Goal: Check status: Check status

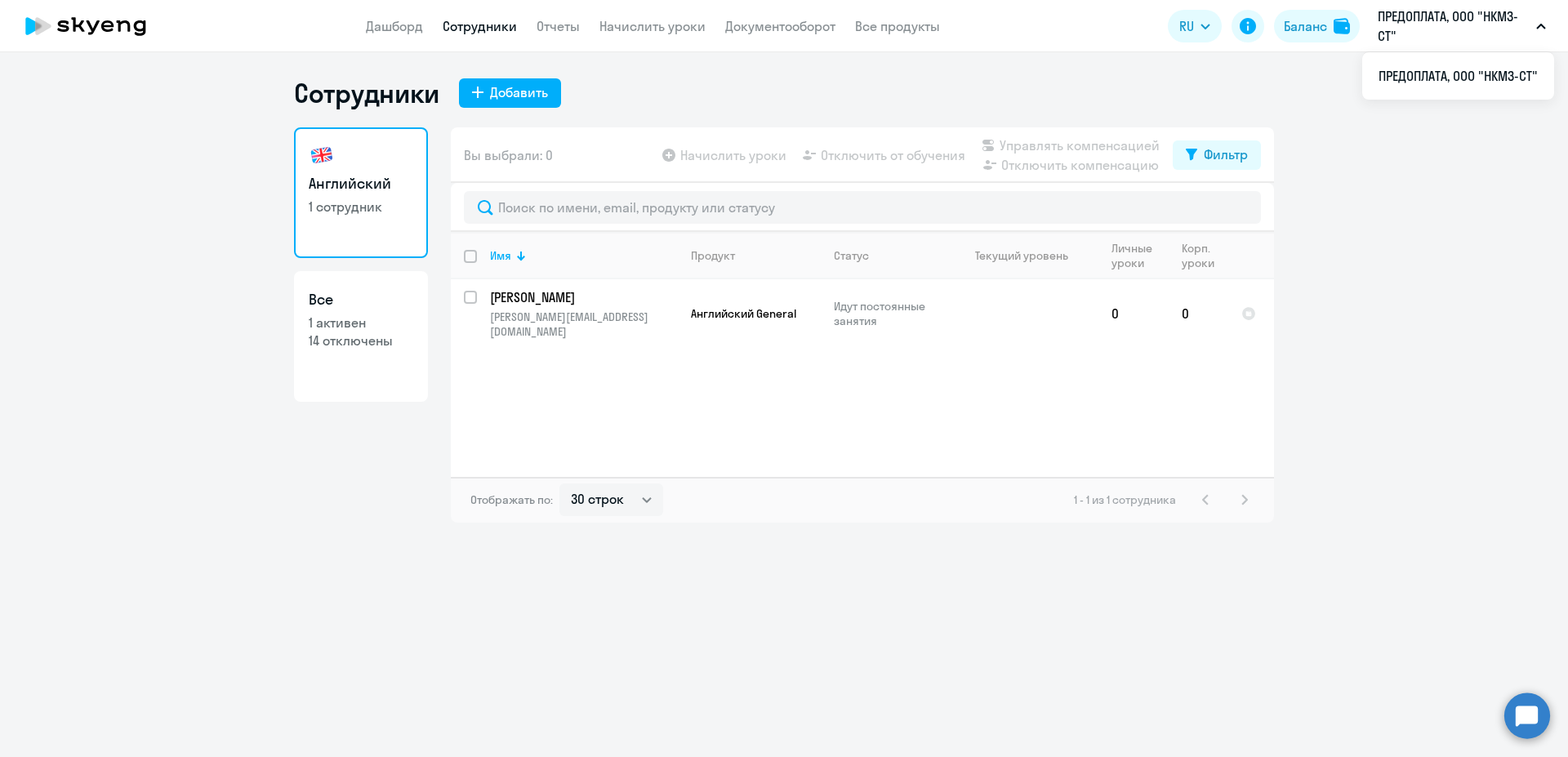
select select "30"
click at [736, 306] on span "Английский General" at bounding box center [744, 314] width 105 height 15
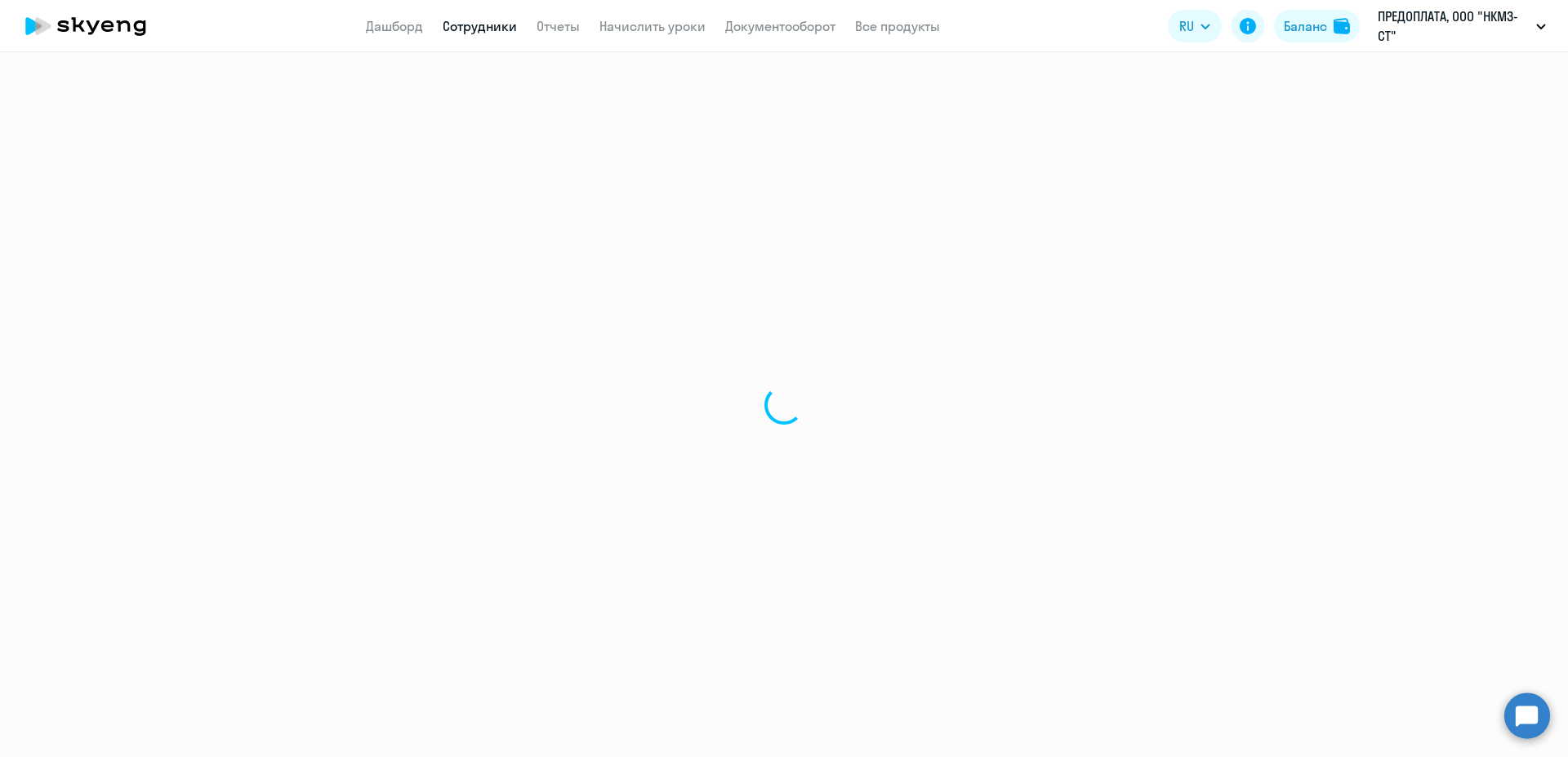
select select "english"
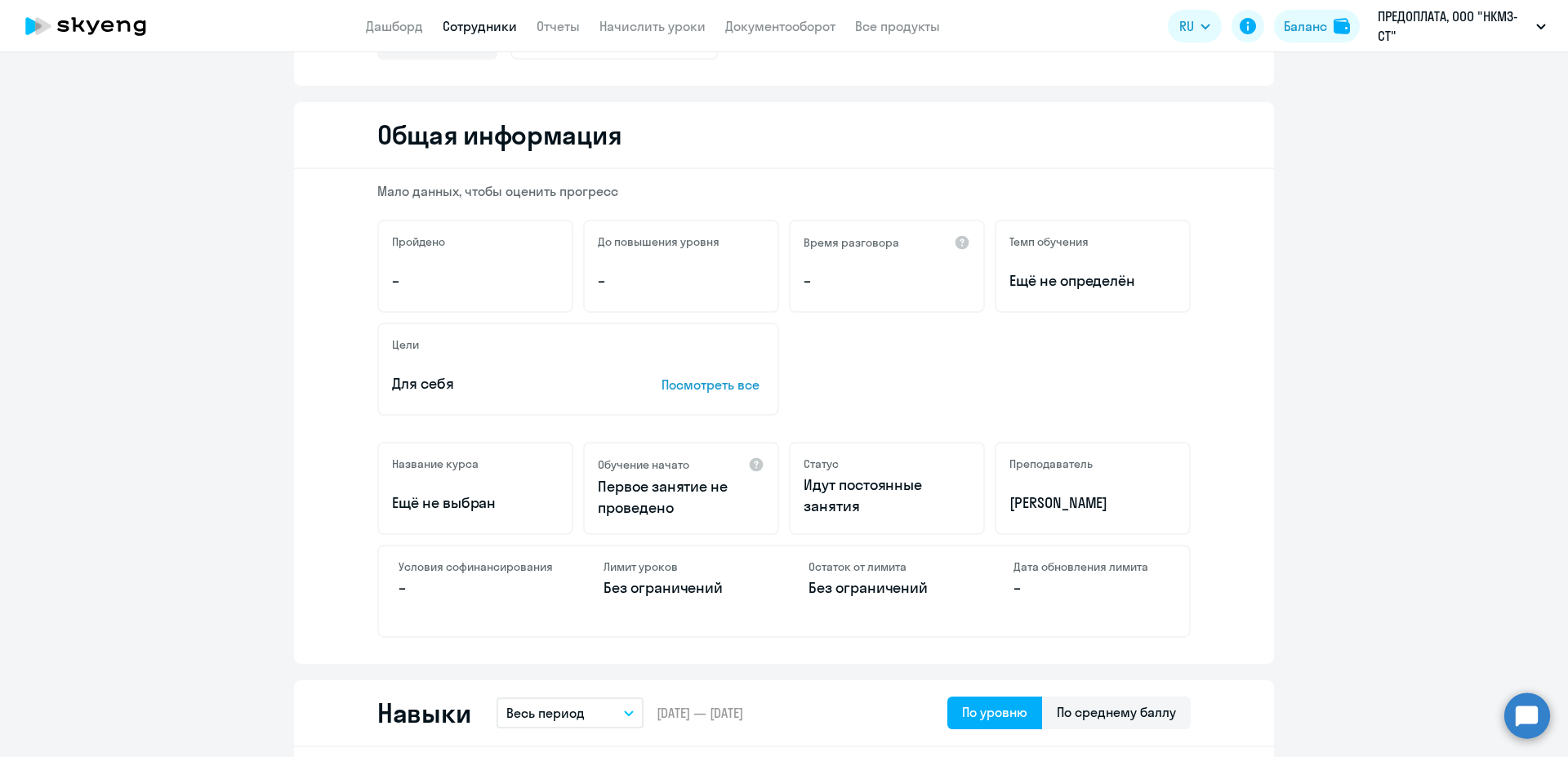
scroll to position [206, 0]
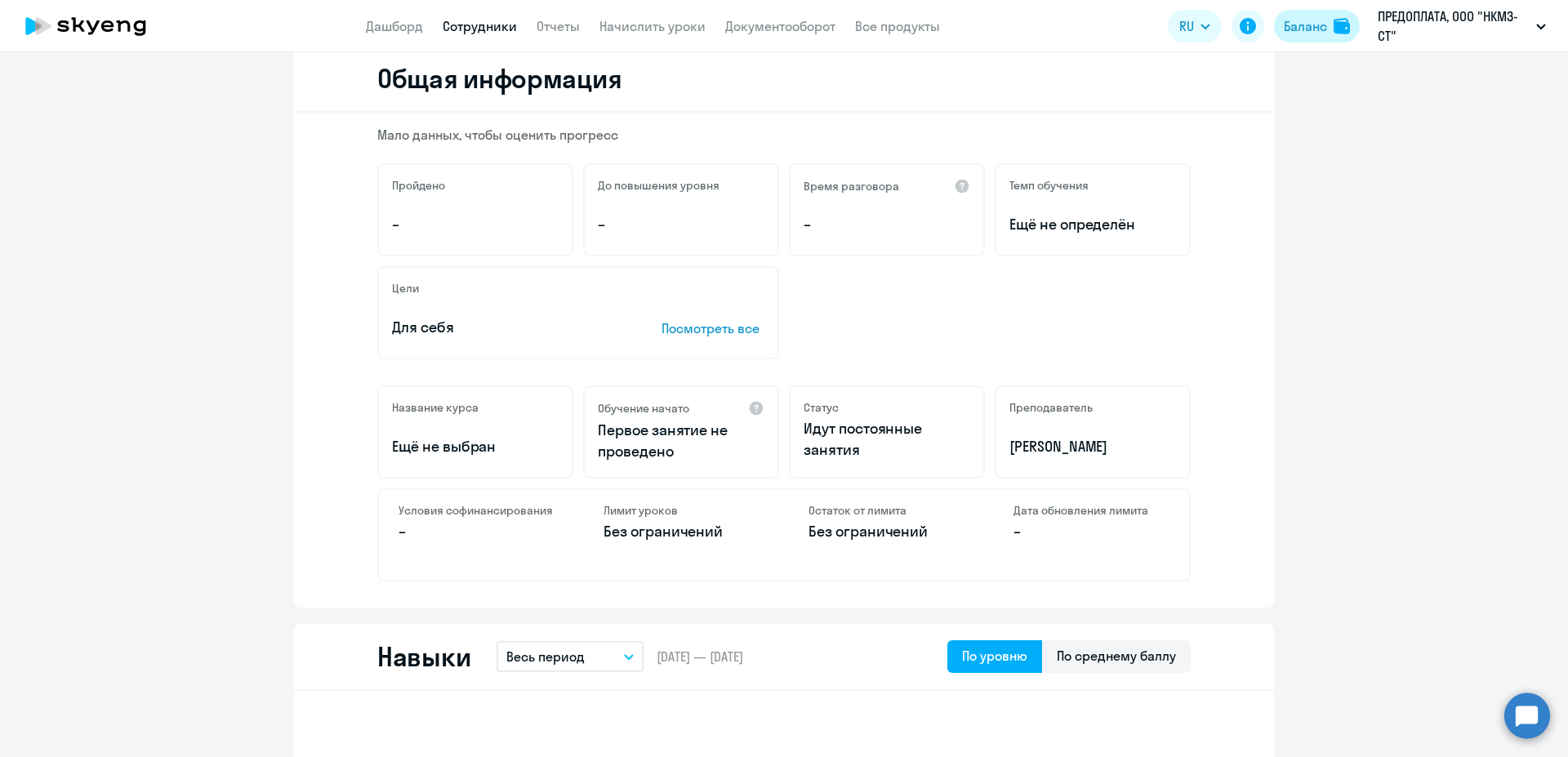
click at [1308, 27] on div "Баланс" at bounding box center [1306, 26] width 43 height 19
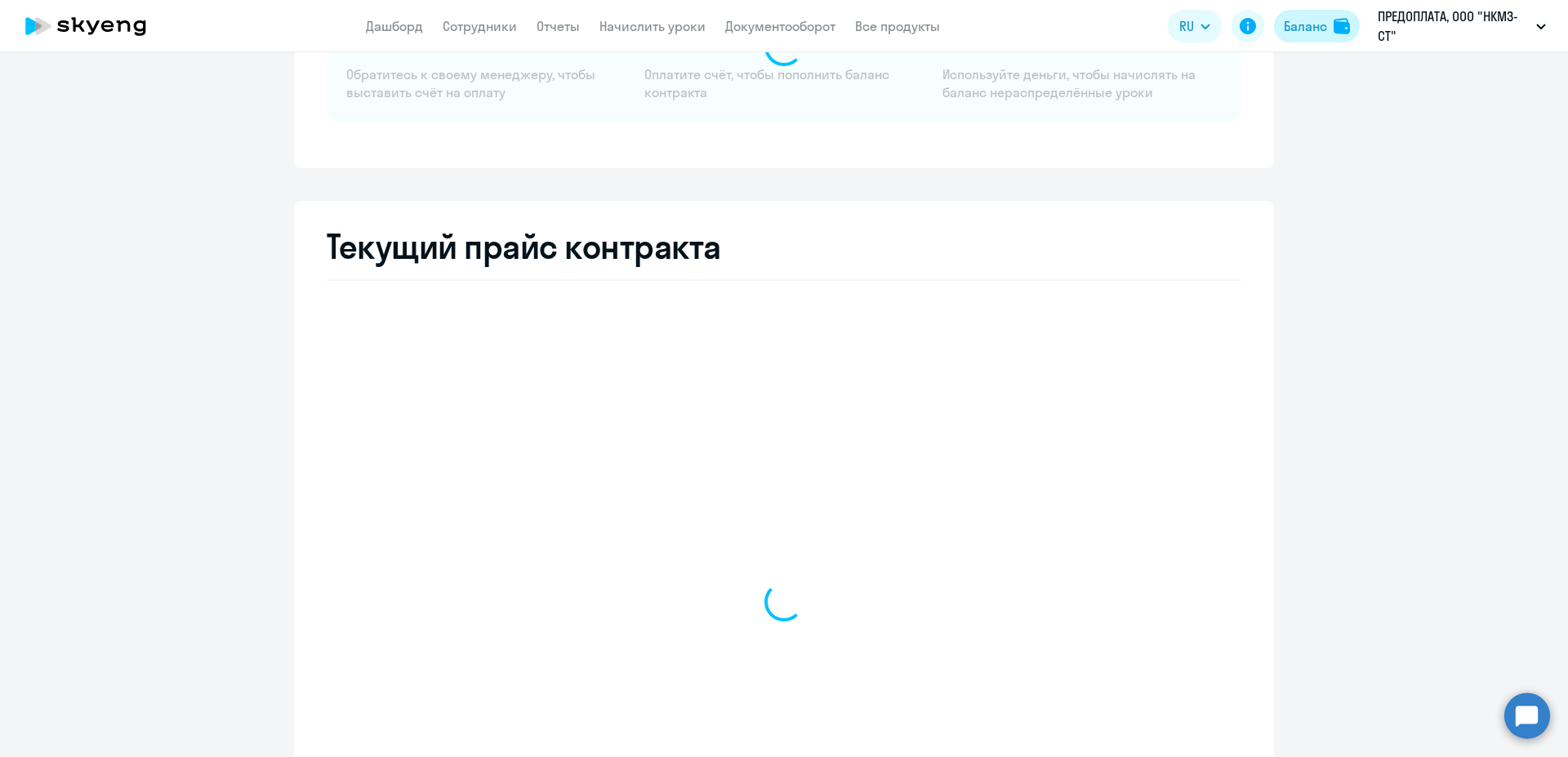
scroll to position [206, 0]
select select "english_adult_not_native_speaker"
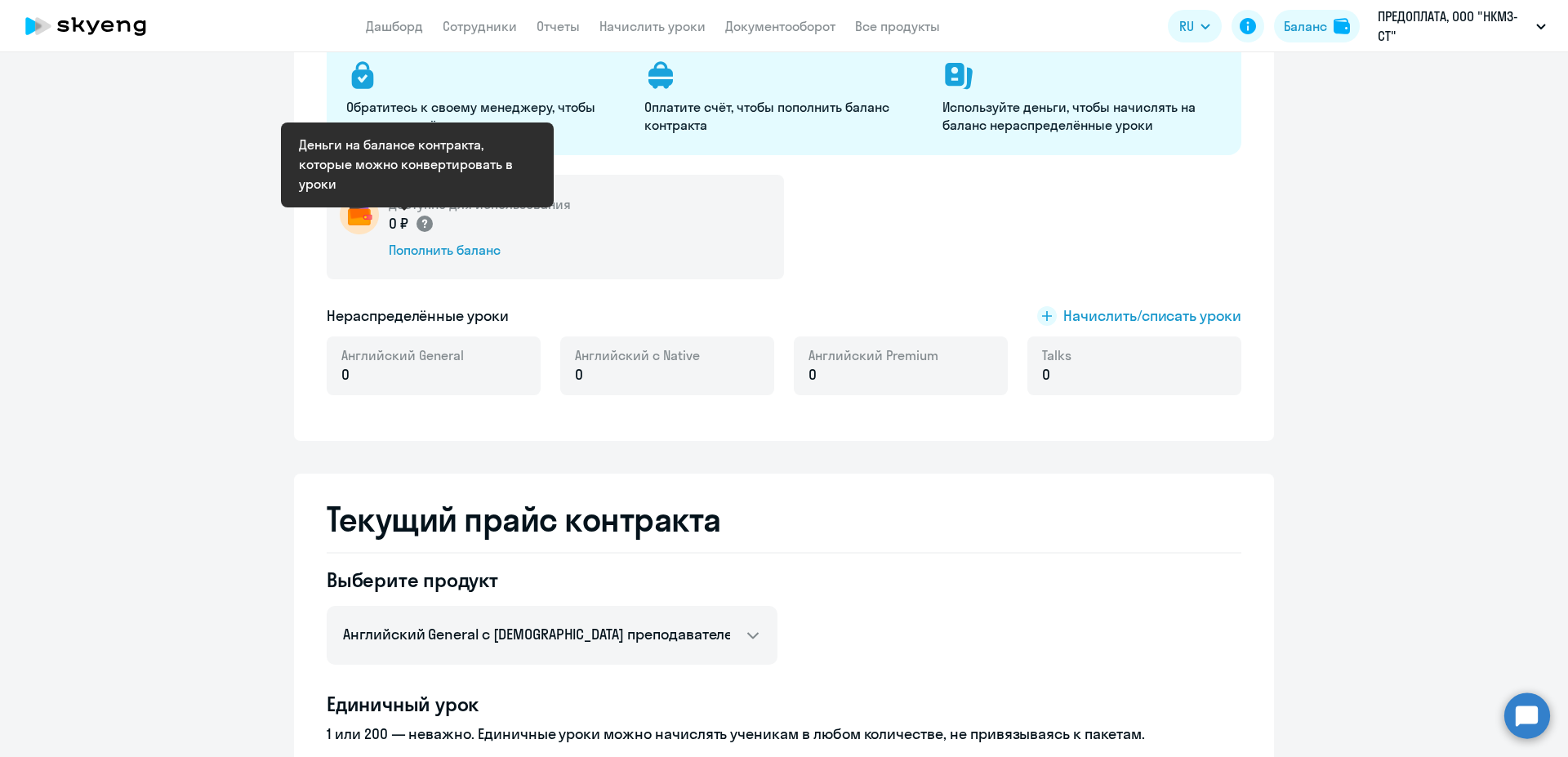
click at [417, 217] on circle at bounding box center [425, 224] width 17 height 17
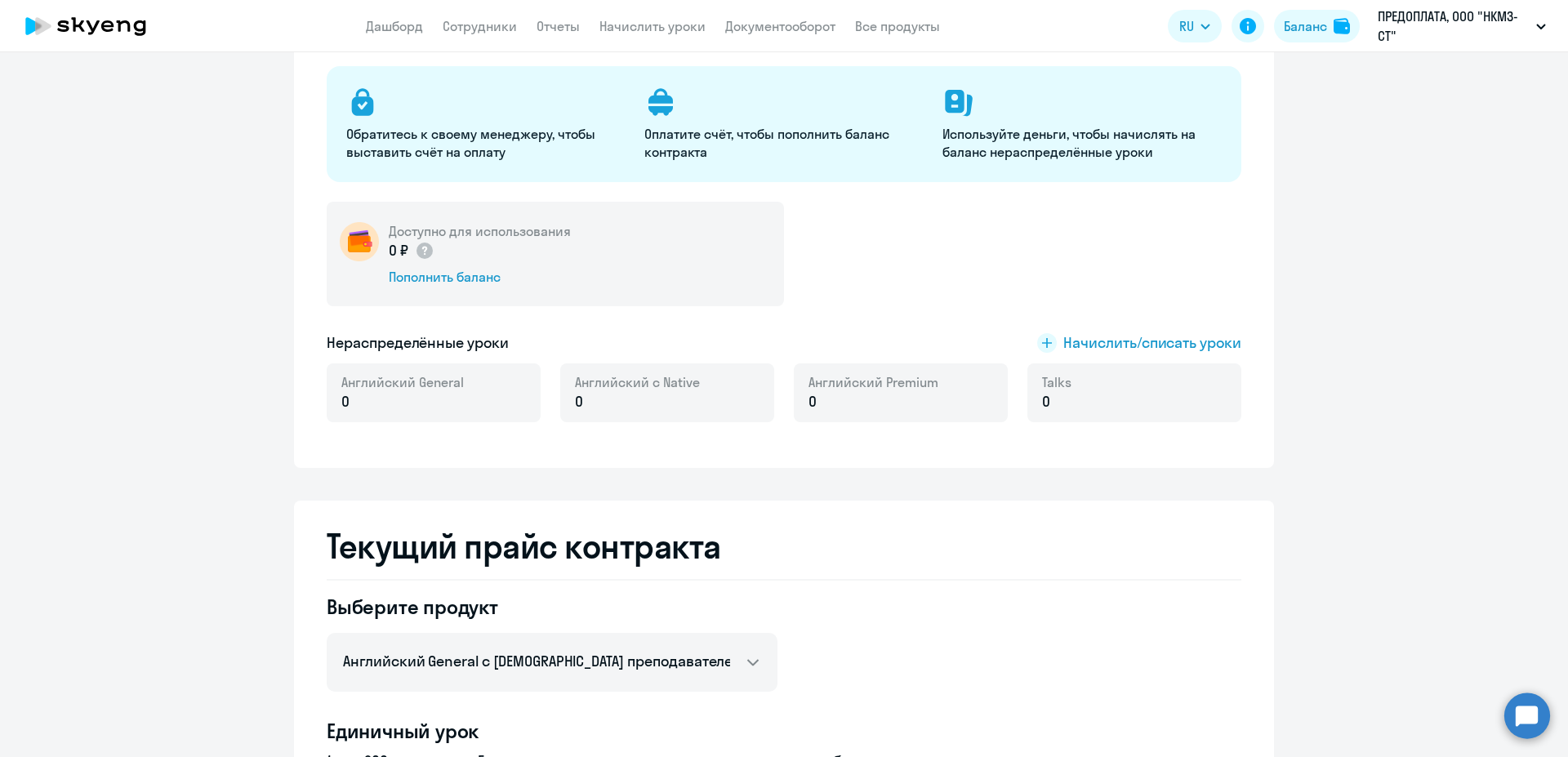
scroll to position [0, 0]
